Goal: Task Accomplishment & Management: Use online tool/utility

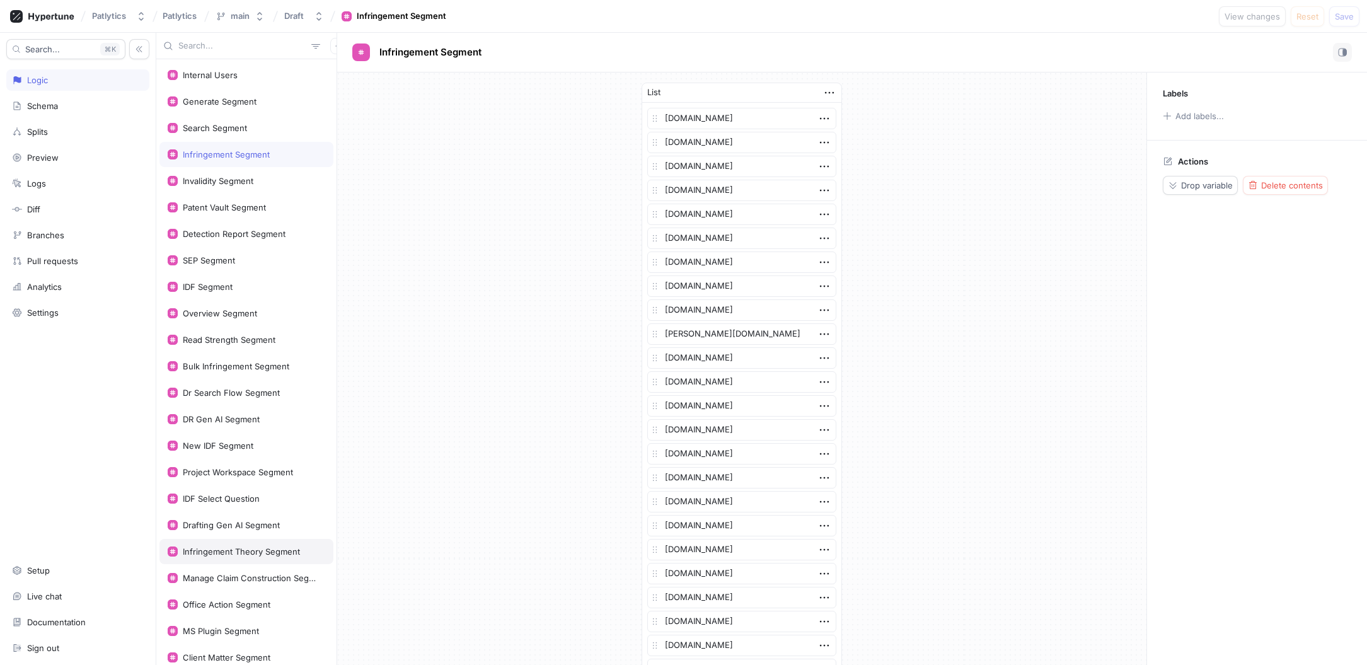
click at [221, 554] on div "Infringement Theory Segment" at bounding box center [241, 551] width 117 height 10
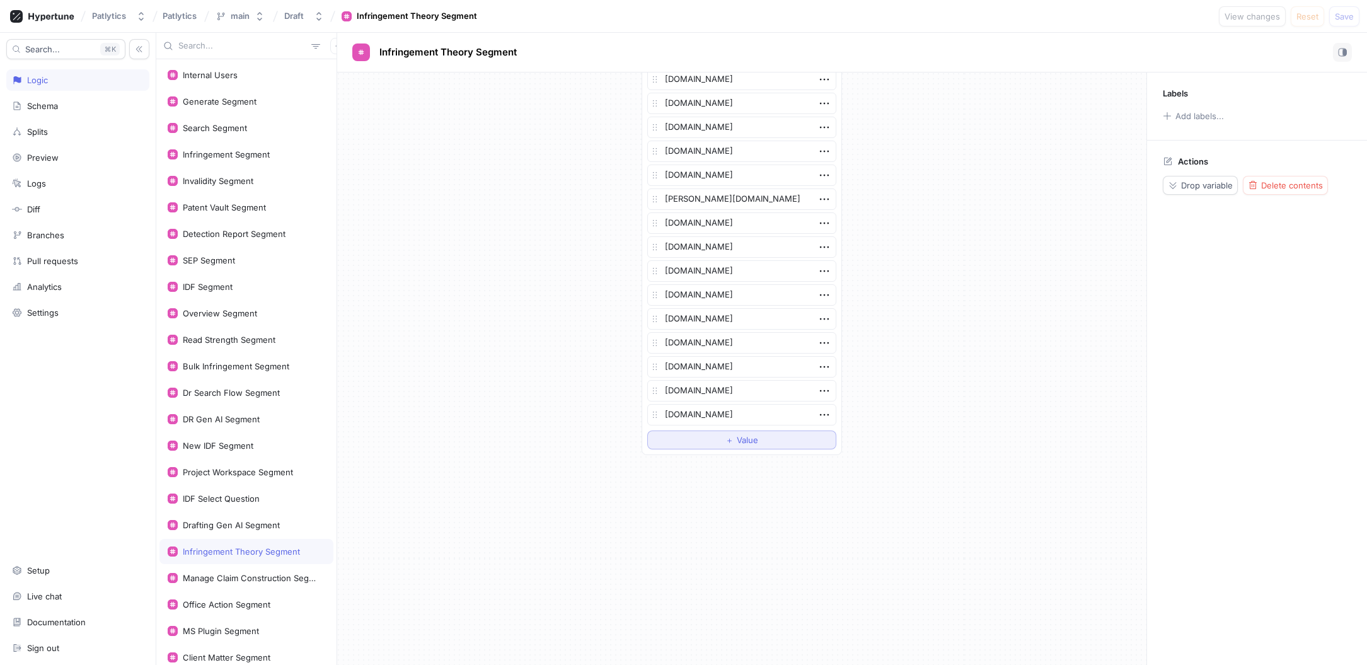
click at [710, 436] on button "＋ Value" at bounding box center [741, 440] width 189 height 19
type textarea "x"
type textarea "s"
type textarea "x"
type textarea "sus"
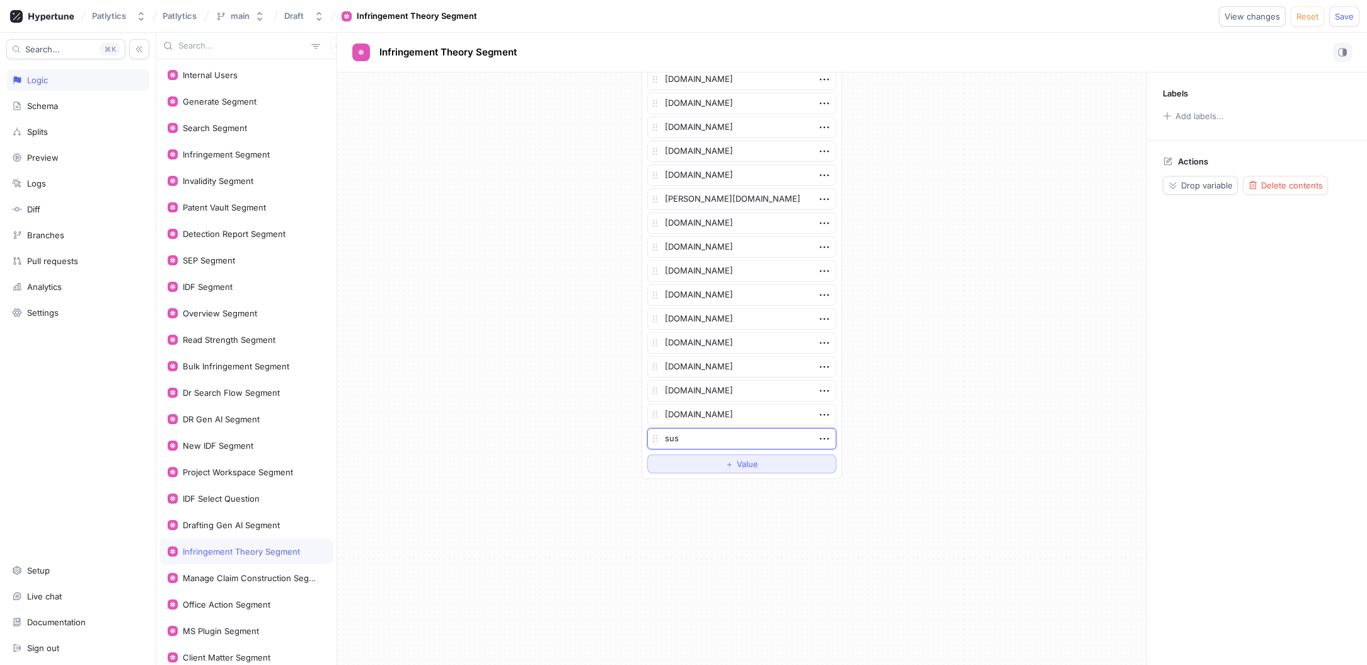
type textarea "x"
type textarea "susma"
type textarea "x"
type textarea "[PERSON_NAME]"
type textarea "x"
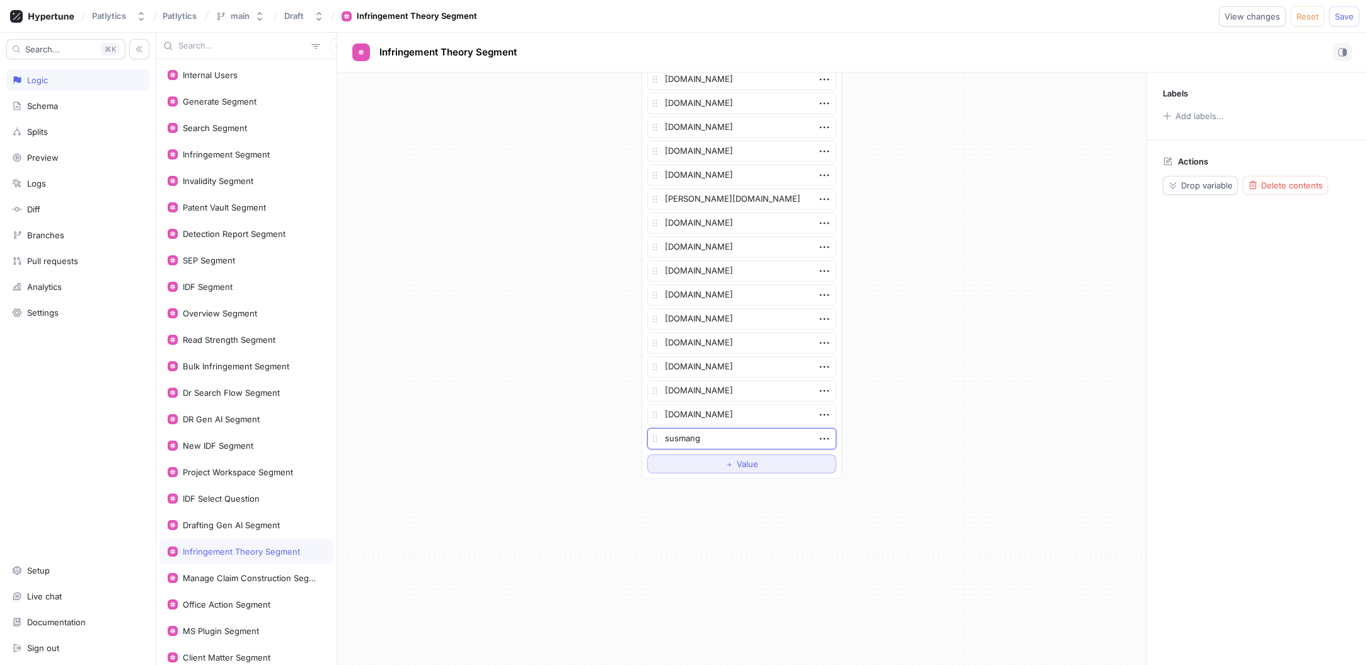
type textarea "susmango"
type textarea "x"
type textarea "susmangod"
type textarea "x"
type textarea "susmangodfr"
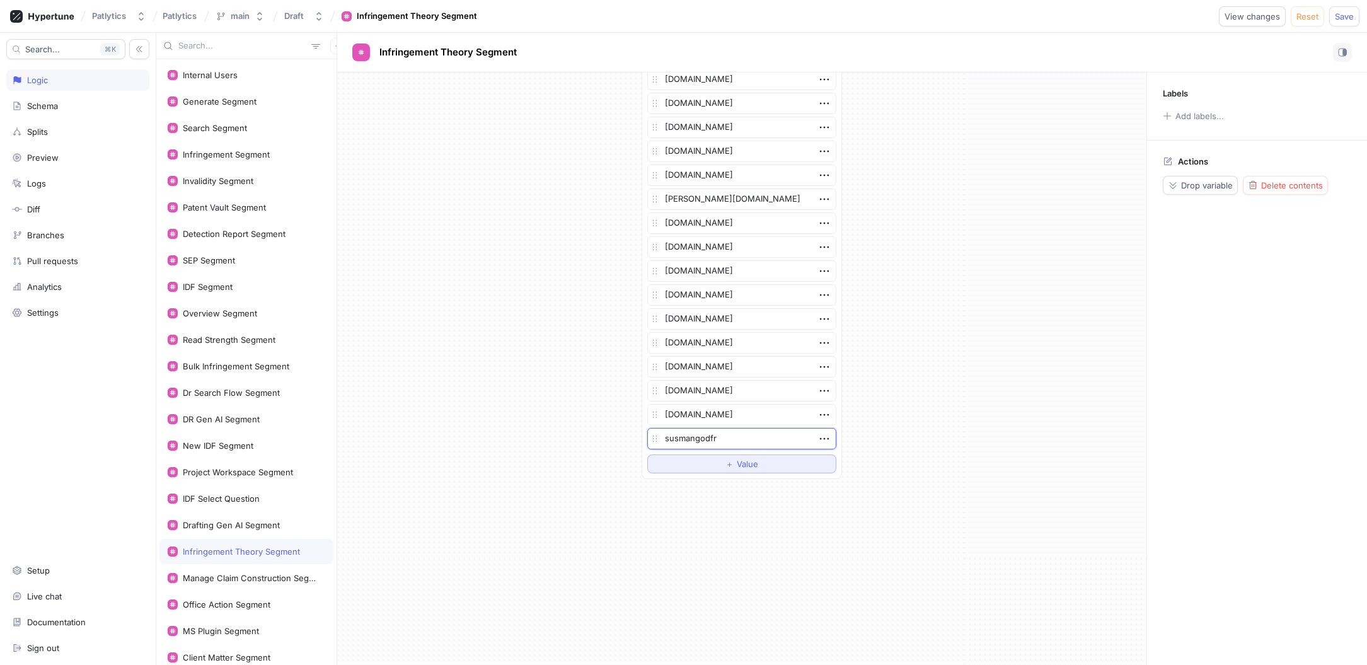
type textarea "x"
type textarea "susmangodfre"
type textarea "x"
type textarea "susmangodfrey"
type textarea "x"
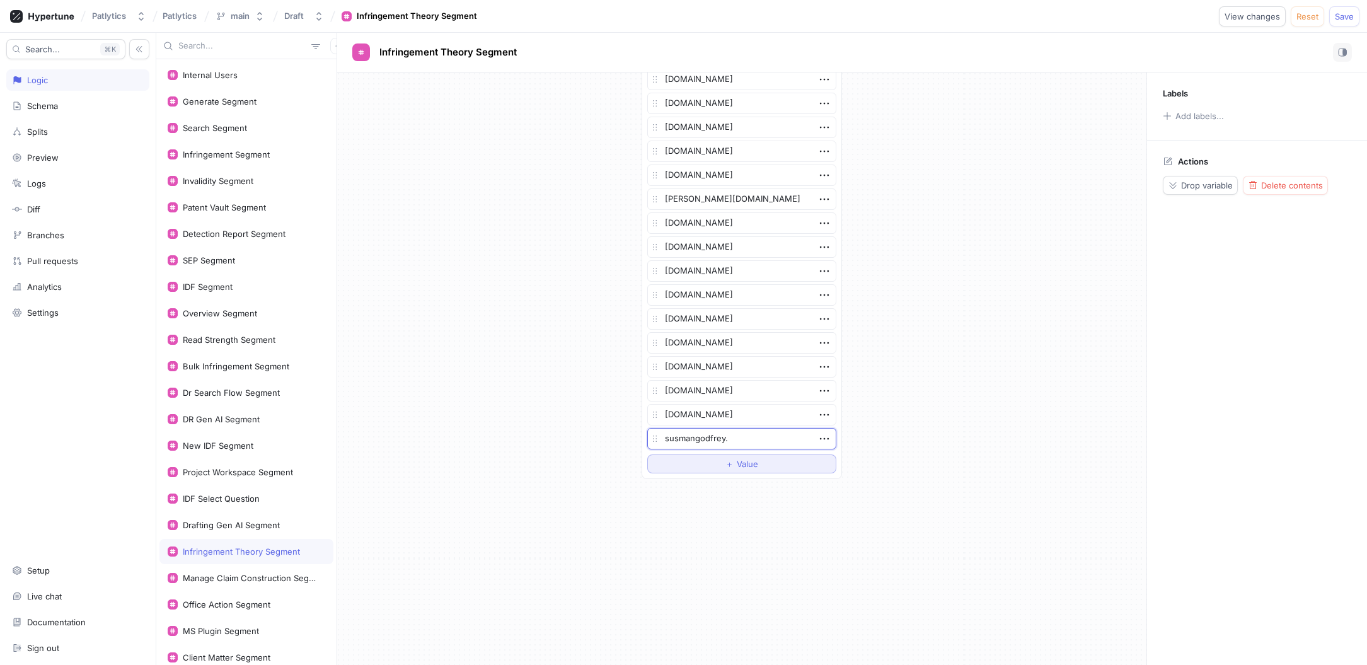
type textarea "susmangodfrey.c"
type textarea "x"
type textarea "[DOMAIN_NAME]"
type textarea "x"
type textarea "[DOMAIN_NAME]"
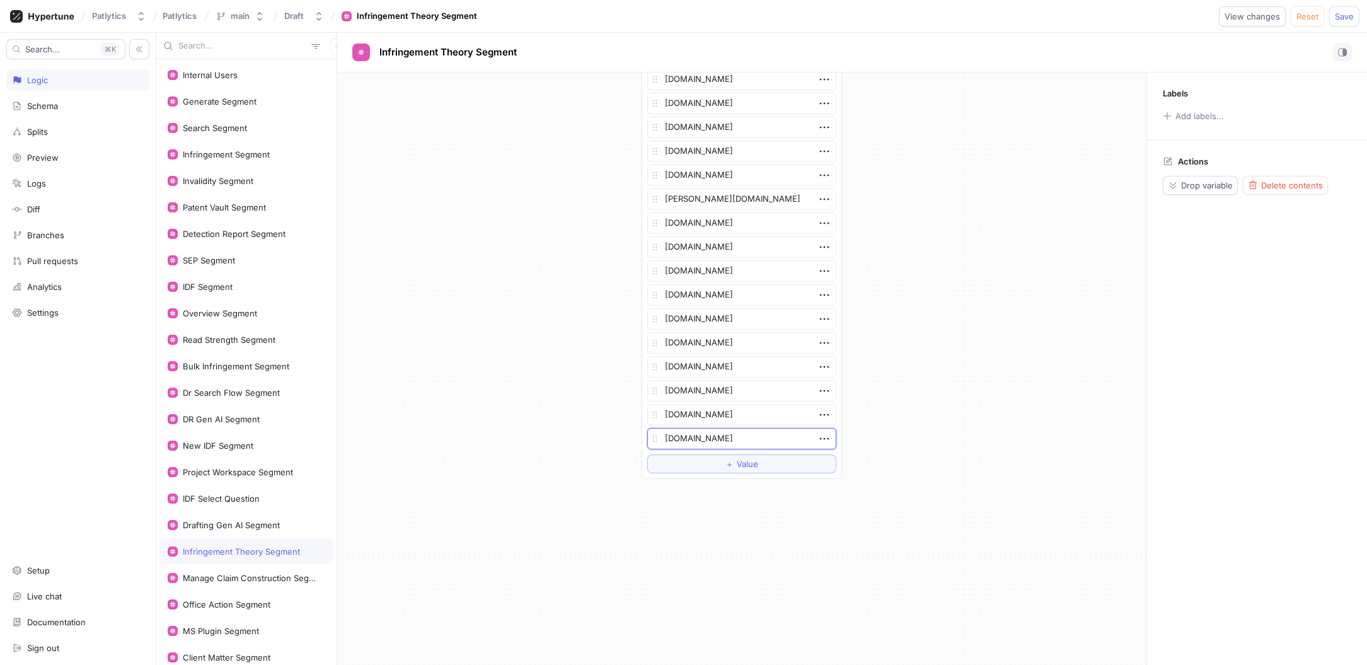
click at [1342, 24] on button "Save" at bounding box center [1344, 16] width 30 height 20
type textarea "x"
